Goal: Task Accomplishment & Management: Use online tool/utility

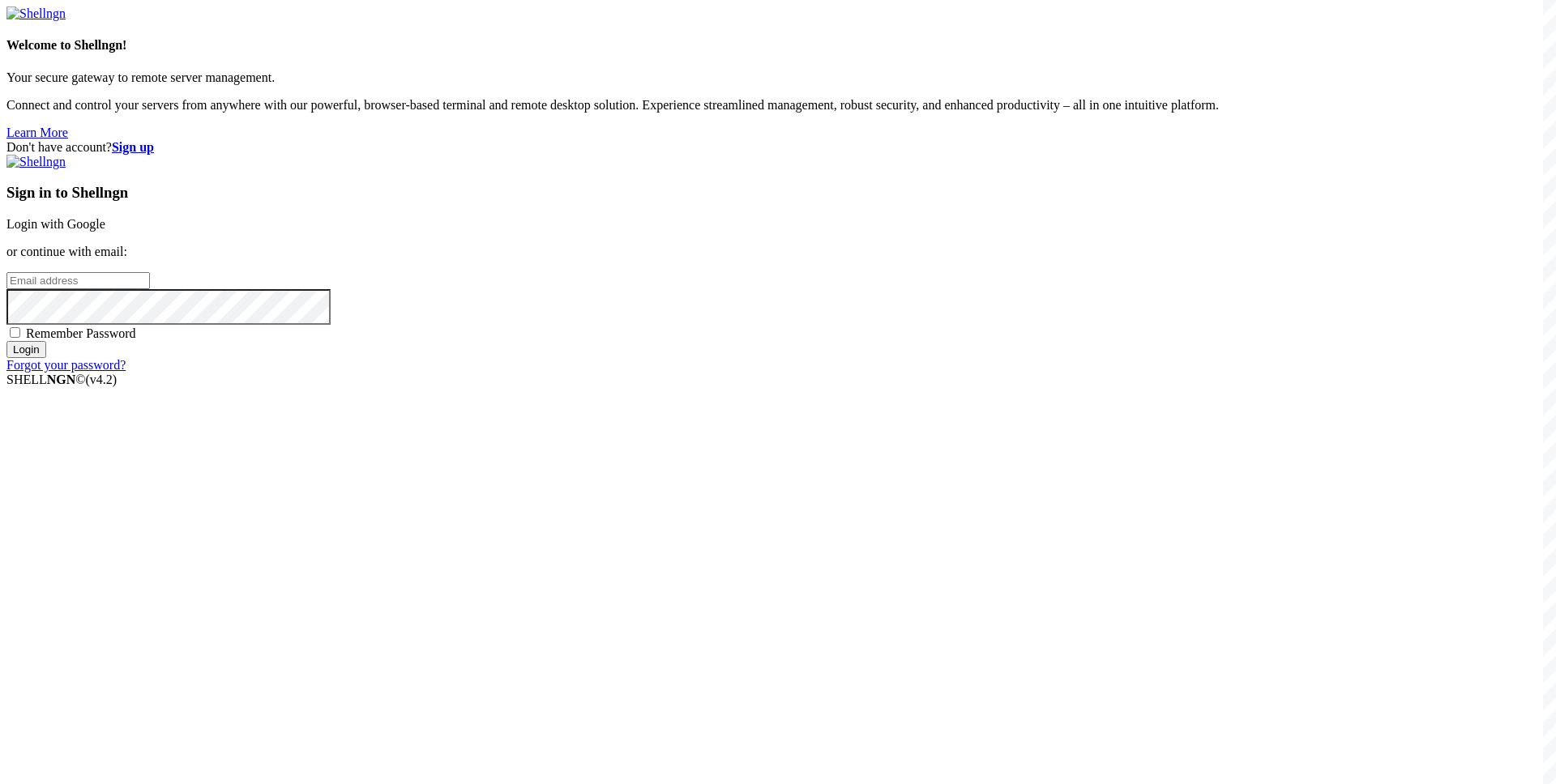
click at [136, 340] on span "Remember Password" at bounding box center [81, 333] width 110 height 14
click at [21, 337] on input "Remember Password" at bounding box center [15, 332] width 11 height 11
checkbox input "true"
click at [150, 289] on input "email" at bounding box center [79, 280] width 144 height 17
type input "[EMAIL_ADDRESS][DOMAIN_NAME]"
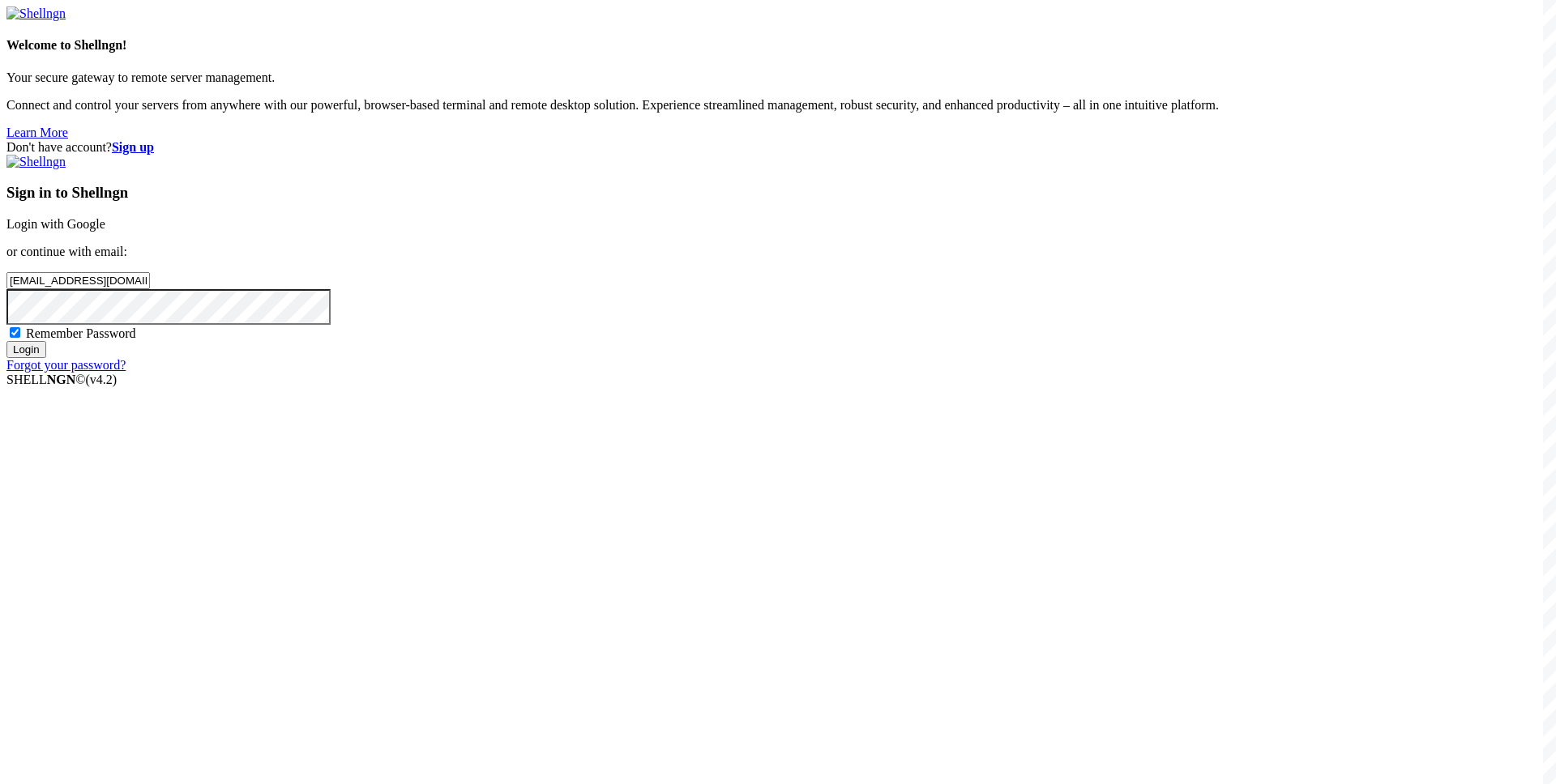
click at [7, 341] on input "Login" at bounding box center [27, 349] width 39 height 17
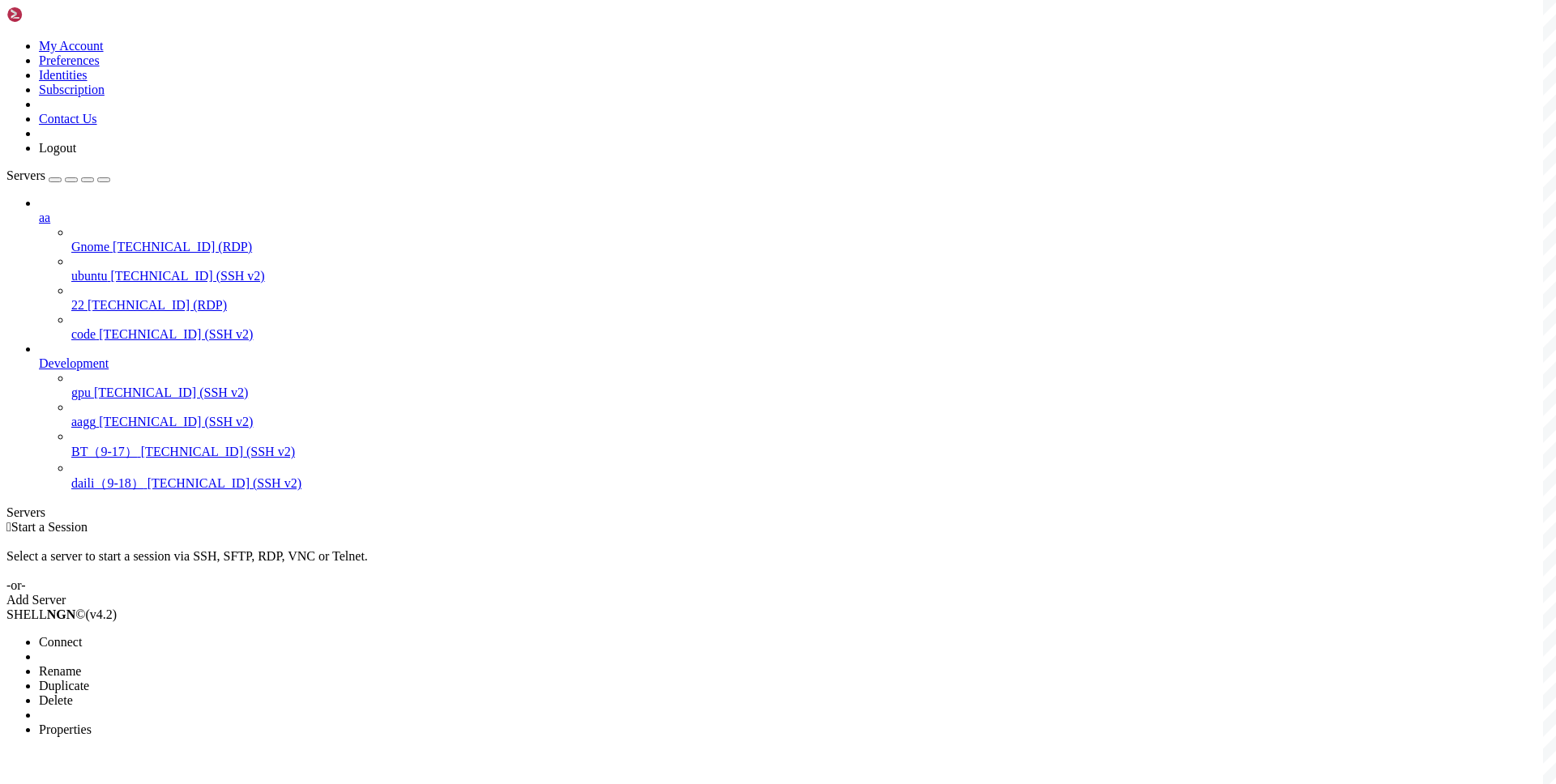
click at [82, 634] on span "Connect" at bounding box center [61, 641] width 43 height 14
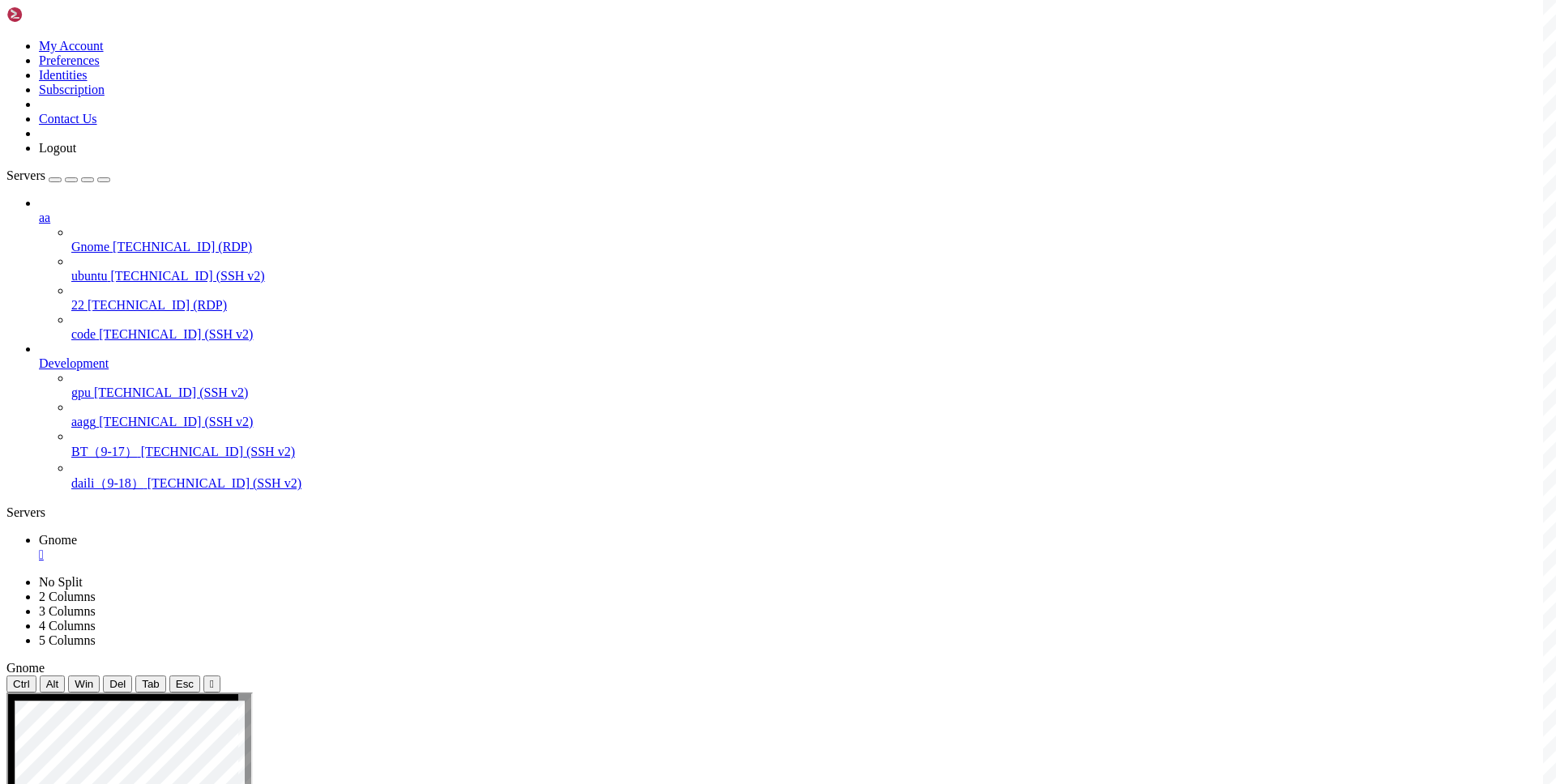
click at [281, 548] on div "" at bounding box center [794, 555] width 1511 height 15
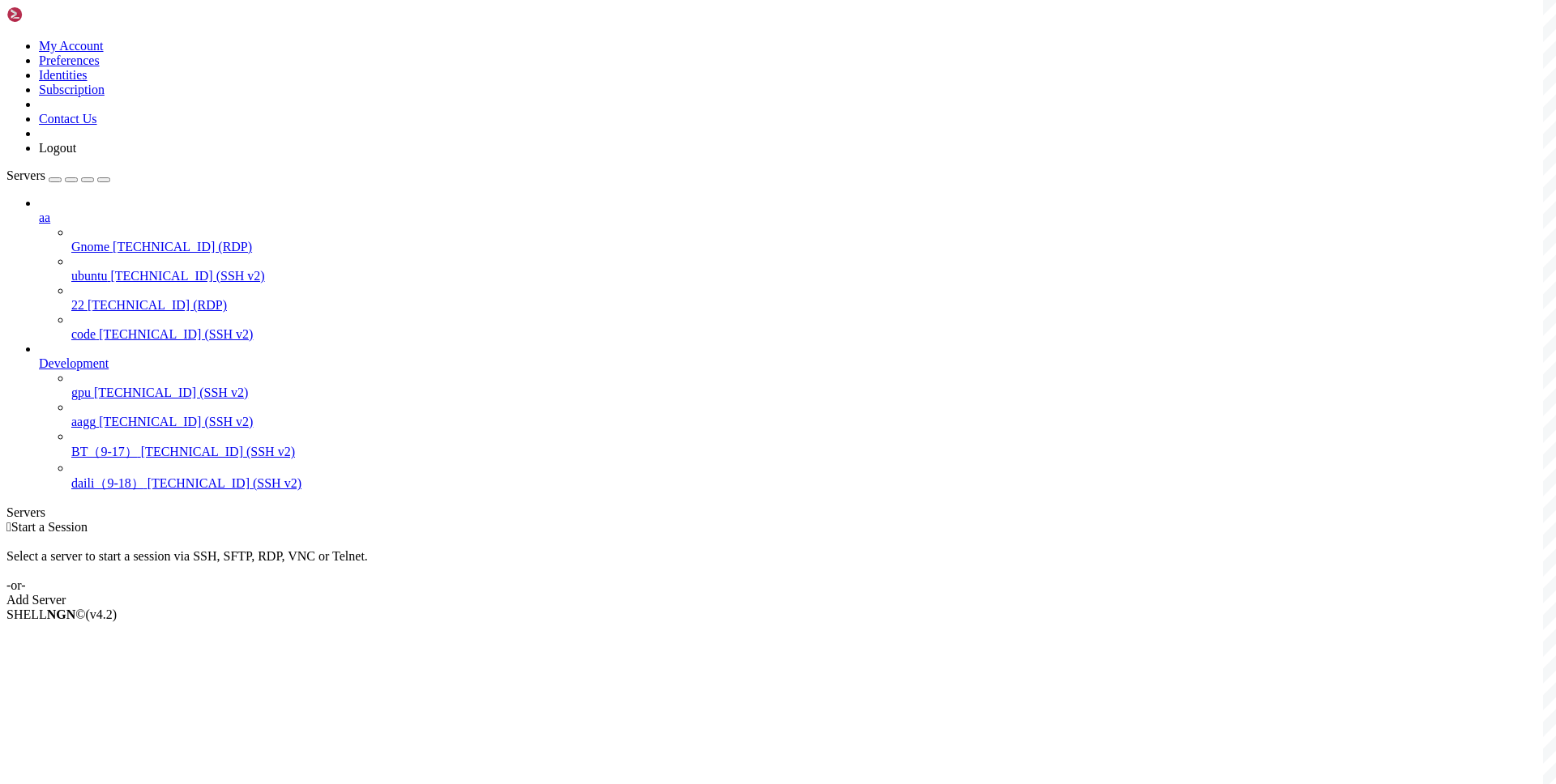
click at [545, 534] on div "Select a server to start a session via SSH, SFTP, RDP, VNC or Telnet. -or-" at bounding box center [778, 563] width 1542 height 58
